Goal: Contribute content: Add original content to the website for others to see

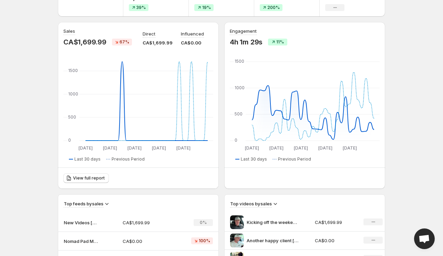
scroll to position [50, 0]
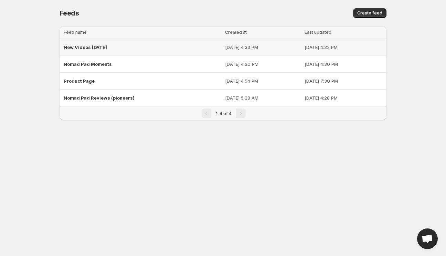
click at [98, 50] on span "New Videos [DATE]" at bounding box center [85, 47] width 43 height 6
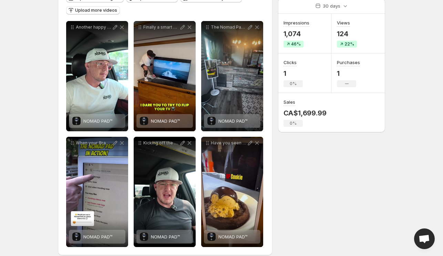
scroll to position [86, 0]
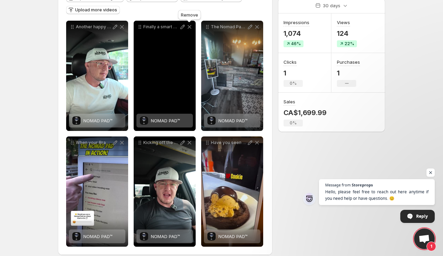
click at [190, 27] on icon at bounding box center [190, 27] width 4 height 4
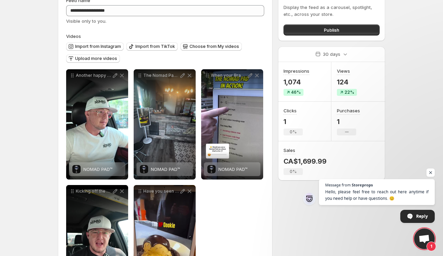
scroll to position [37, 0]
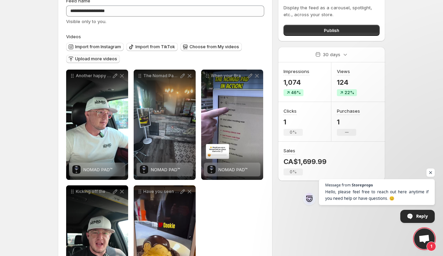
click at [98, 59] on span "Upload more videos" at bounding box center [96, 59] width 42 height 6
click at [100, 47] on span "Import from Instagram" at bounding box center [98, 47] width 46 height 6
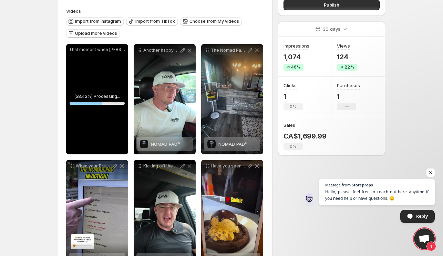
scroll to position [62, 0]
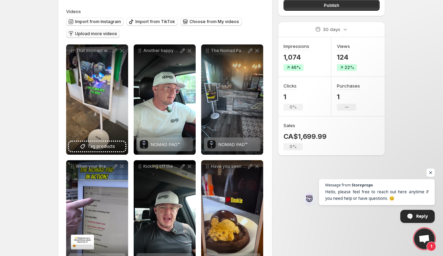
click at [96, 32] on span "Upload more videos" at bounding box center [96, 34] width 42 height 6
click at [99, 22] on span "Import from Instagram" at bounding box center [98, 22] width 46 height 6
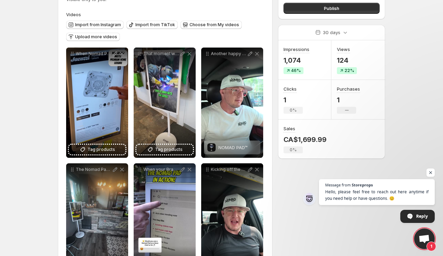
scroll to position [59, 0]
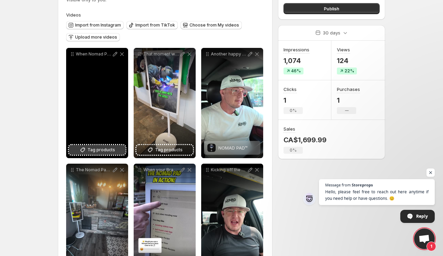
click at [92, 150] on span "Tag products" at bounding box center [101, 149] width 28 height 7
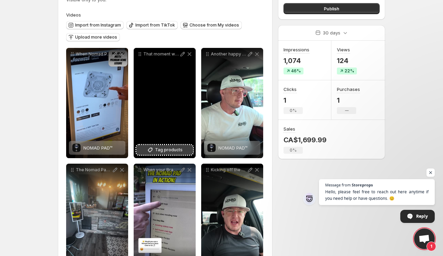
click at [163, 150] on span "Tag products" at bounding box center [169, 149] width 28 height 7
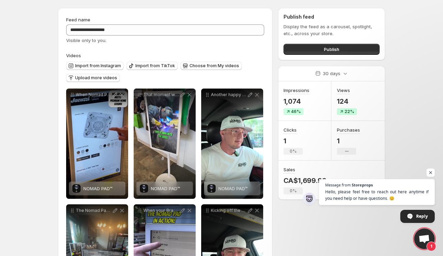
scroll to position [15, 0]
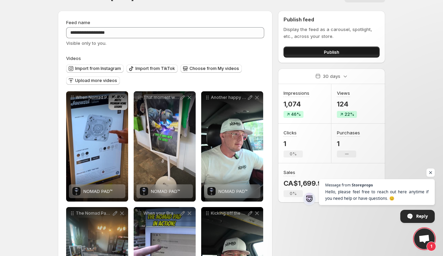
click at [317, 50] on button "Publish" at bounding box center [331, 51] width 96 height 11
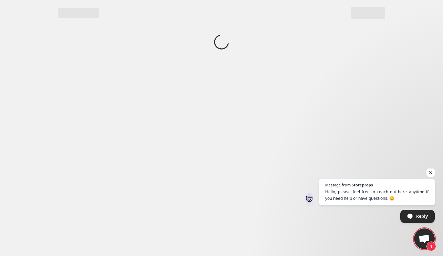
scroll to position [0, 0]
